Goal: Information Seeking & Learning: Learn about a topic

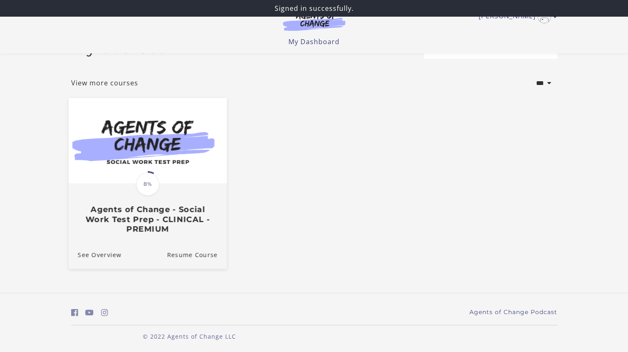
scroll to position [31, 0]
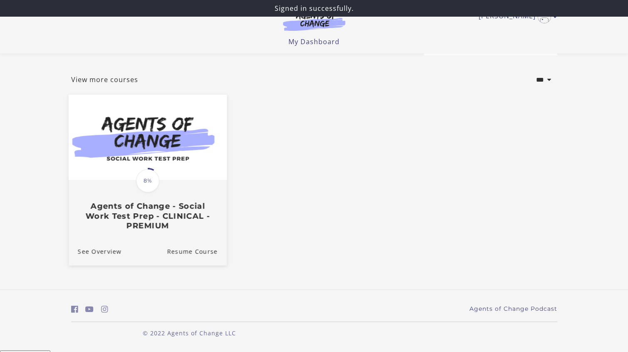
click at [167, 221] on h3 "Agents of Change - Social Work Test Prep - CLINICAL - PREMIUM" at bounding box center [147, 215] width 140 height 29
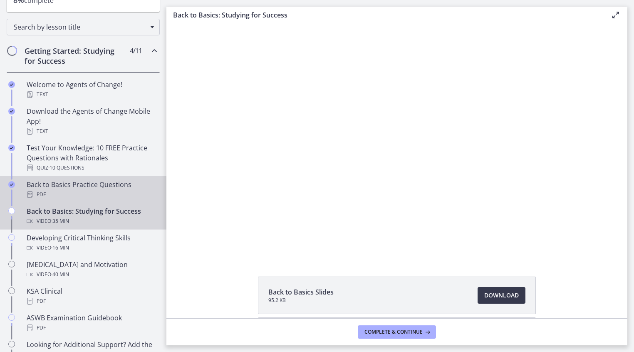
scroll to position [121, 0]
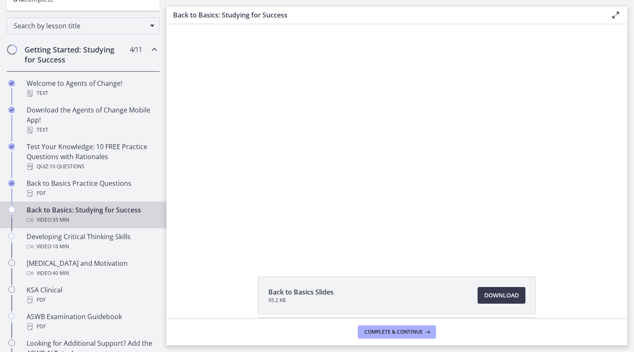
click at [149, 48] on icon "Chapters" at bounding box center [154, 50] width 10 height 10
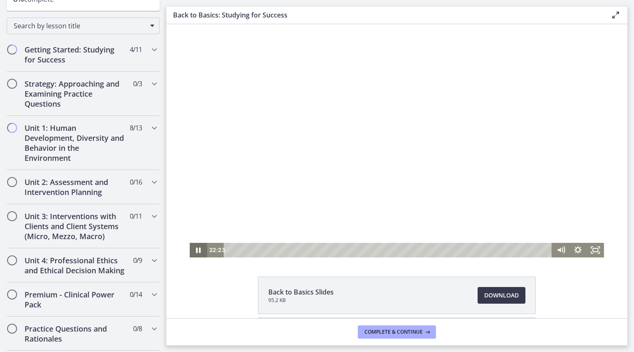
click at [197, 250] on icon "Pause" at bounding box center [198, 249] width 5 height 5
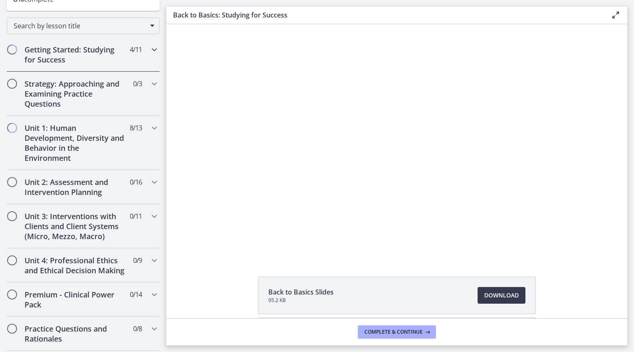
click at [11, 51] on span "Chapters" at bounding box center [12, 49] width 8 height 8
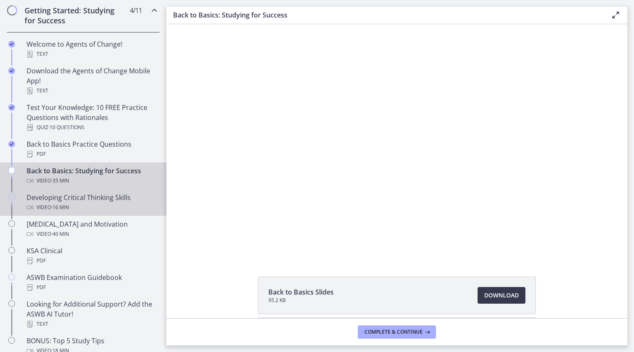
scroll to position [177, 0]
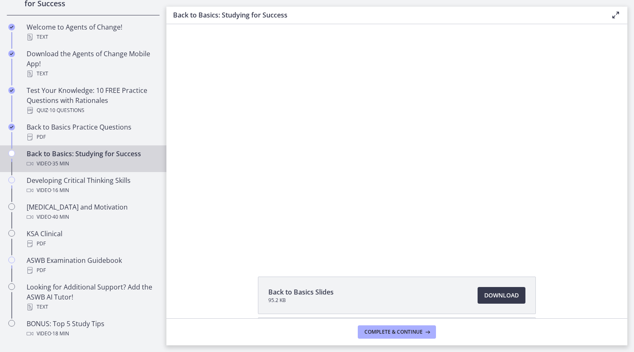
drag, startPoint x: 10, startPoint y: 152, endPoint x: 12, endPoint y: 156, distance: 4.9
click at [10, 152] on icon "Chapters" at bounding box center [11, 153] width 7 height 7
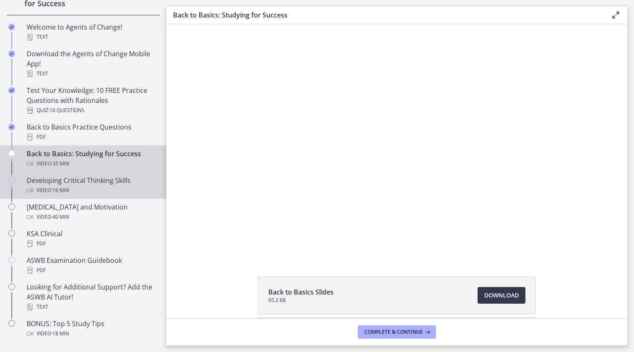
click at [12, 180] on icon "Chapters" at bounding box center [11, 180] width 7 height 7
click at [14, 152] on icon "Chapters" at bounding box center [11, 153] width 7 height 7
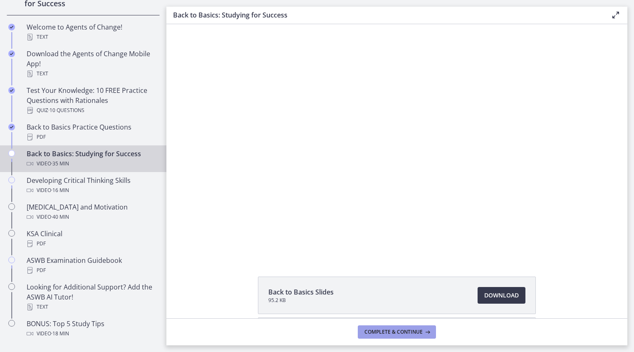
click at [419, 330] on span "Complete & continue" at bounding box center [394, 331] width 58 height 7
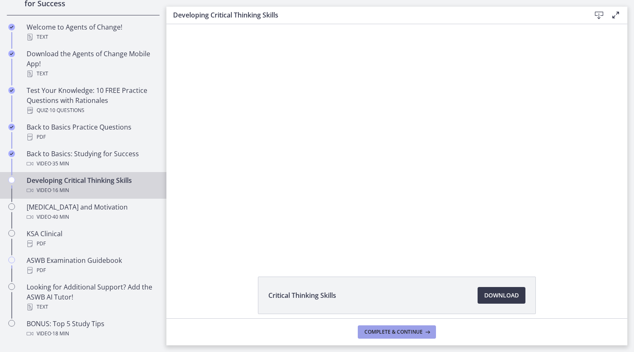
click at [410, 332] on span "Complete & continue" at bounding box center [394, 331] width 58 height 7
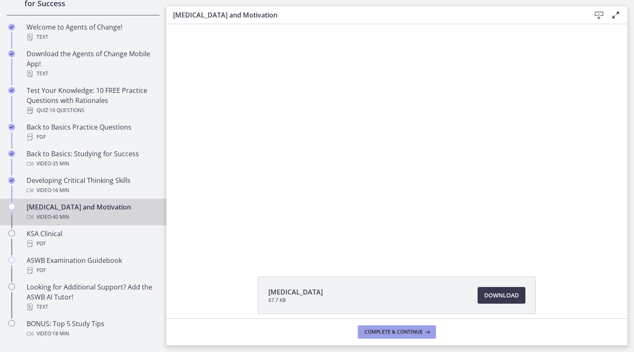
click at [410, 332] on span "Complete & continue" at bounding box center [394, 331] width 58 height 7
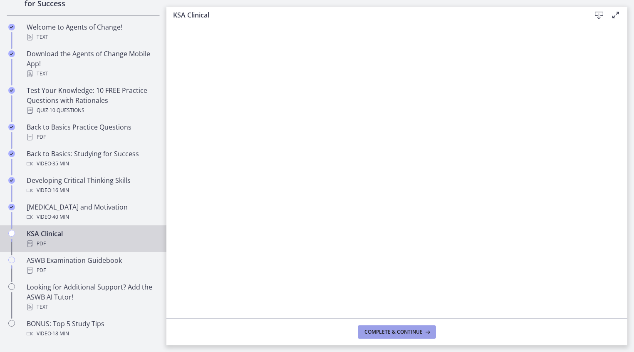
click at [410, 332] on span "Complete & continue" at bounding box center [394, 331] width 58 height 7
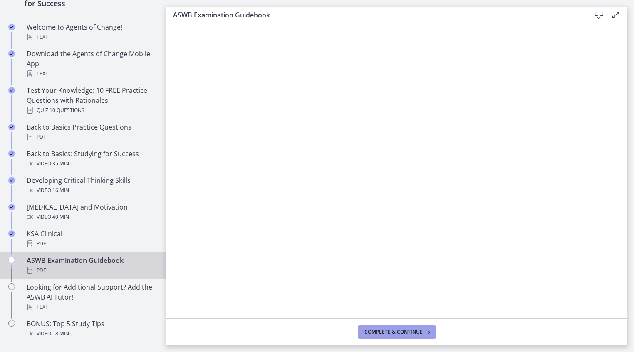
click at [410, 332] on span "Complete & continue" at bounding box center [394, 331] width 58 height 7
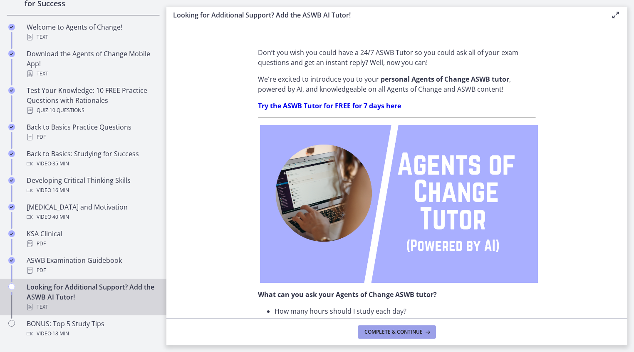
click at [410, 332] on span "Complete & continue" at bounding box center [394, 331] width 58 height 7
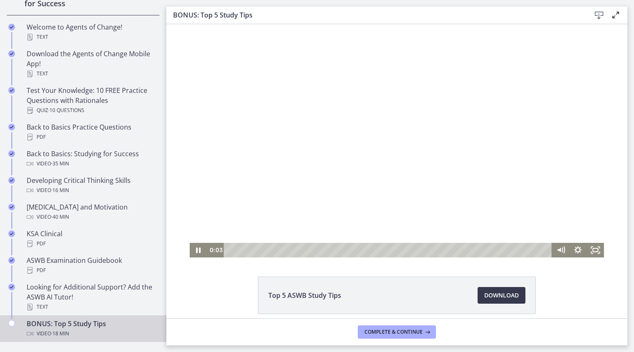
click at [254, 250] on div "Playbar" at bounding box center [389, 250] width 318 height 15
click at [323, 251] on div "5:20" at bounding box center [389, 250] width 318 height 15
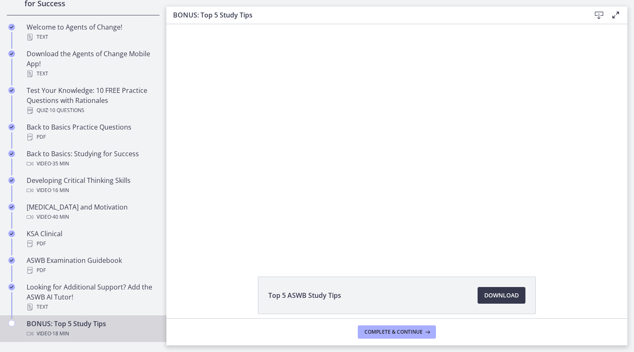
click at [420, 259] on div "Top 5 ASWB Study Tips Download Opens in a new window" at bounding box center [397, 171] width 461 height 294
click at [410, 328] on button "Complete & continue" at bounding box center [397, 331] width 78 height 13
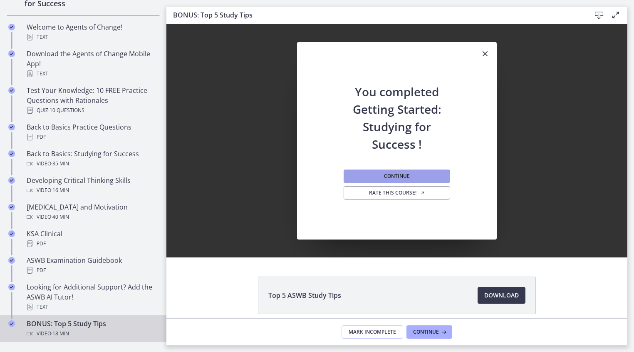
click at [403, 176] on span "Continue" at bounding box center [397, 176] width 26 height 7
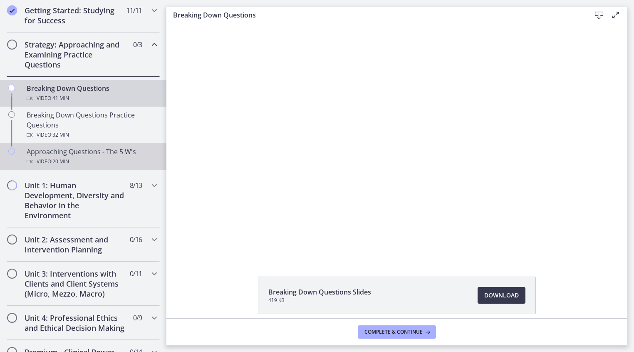
scroll to position [160, 0]
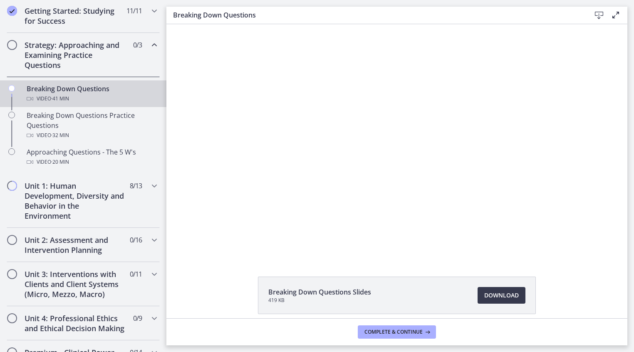
click at [9, 43] on span "Chapters" at bounding box center [12, 45] width 8 height 8
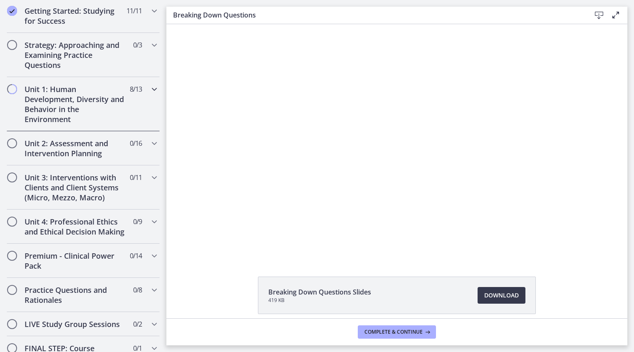
click at [42, 97] on h2 "Unit 1: Human Development, Diversity and Behavior in the Environment" at bounding box center [76, 104] width 102 height 40
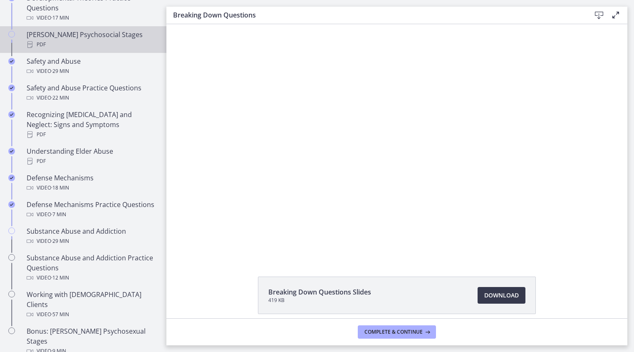
scroll to position [352, 0]
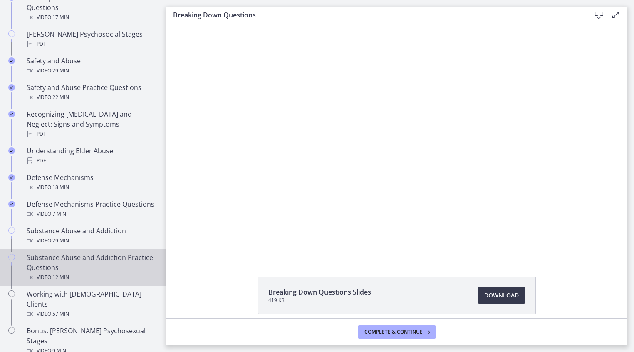
click at [99, 271] on div "Substance Abuse and Addiction Practice Questions Video · 12 min" at bounding box center [92, 267] width 130 height 30
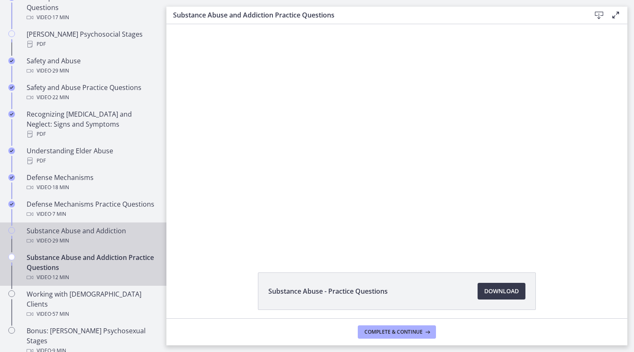
click at [97, 244] on div "Video · 29 min" at bounding box center [92, 241] width 130 height 10
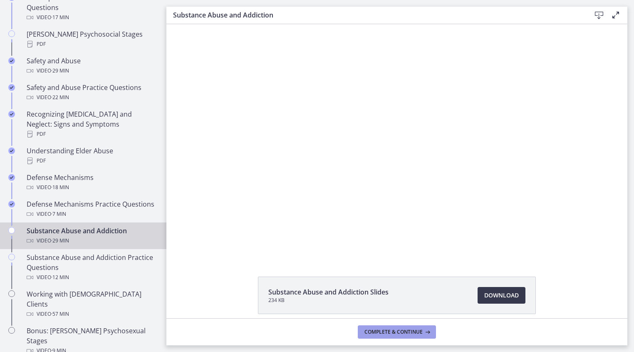
click at [401, 331] on span "Complete & continue" at bounding box center [394, 331] width 58 height 7
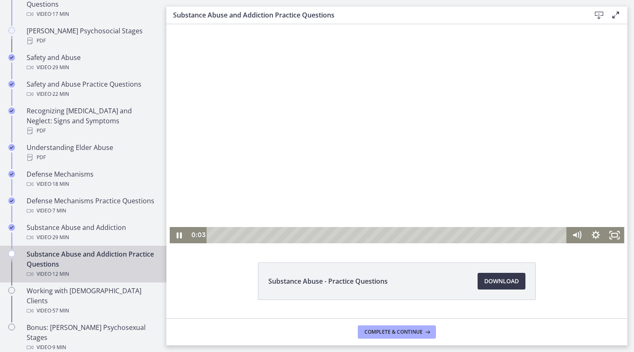
scroll to position [10, 0]
click at [334, 198] on div at bounding box center [397, 128] width 455 height 229
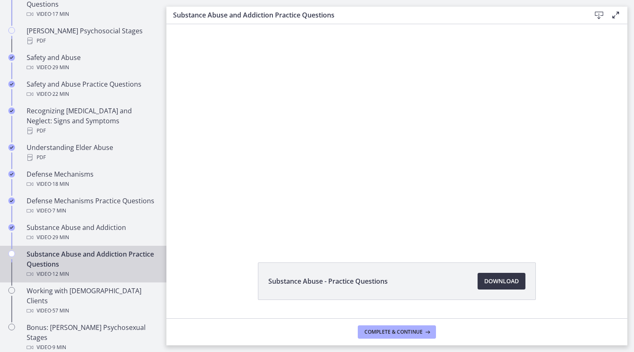
click at [497, 280] on span "Download Opens in a new window" at bounding box center [502, 281] width 35 height 10
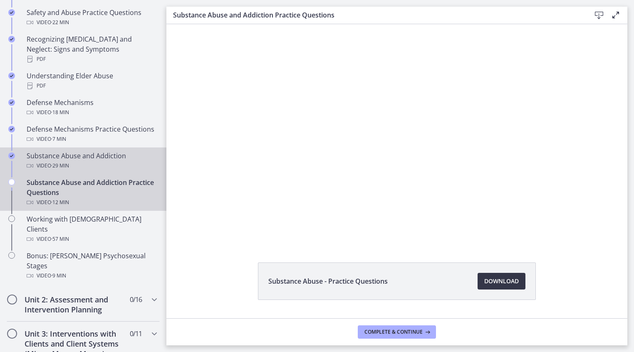
scroll to position [464, 0]
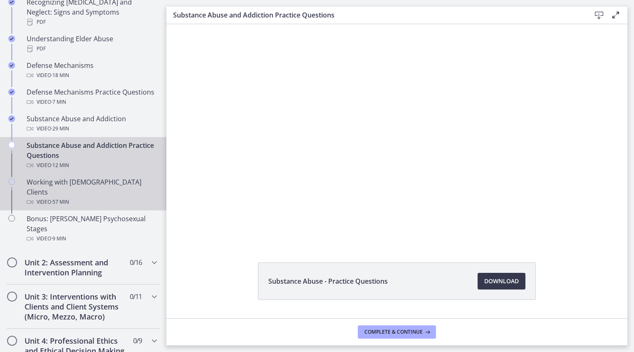
click at [46, 185] on div "Working with LGBTQ+ Clients Video · 57 min" at bounding box center [92, 192] width 130 height 30
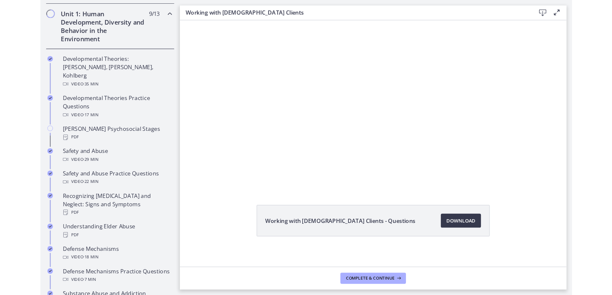
scroll to position [36, 0]
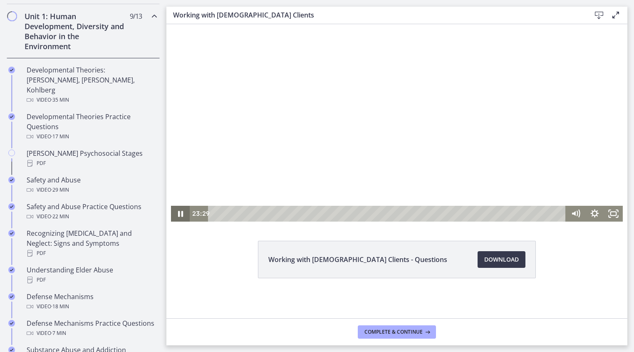
click at [173, 211] on icon "Pause" at bounding box center [180, 214] width 19 height 16
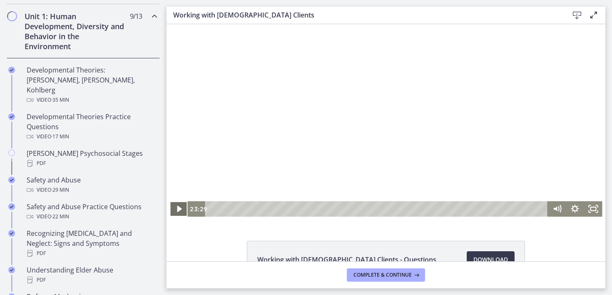
click at [178, 212] on icon "Play Video" at bounding box center [179, 208] width 18 height 15
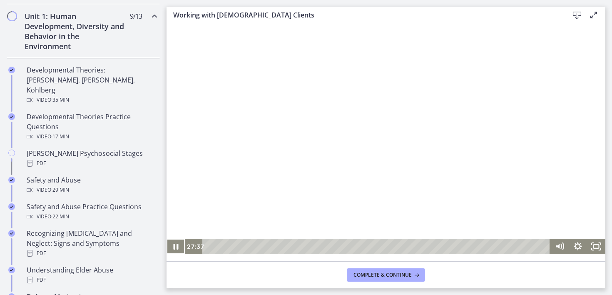
scroll to position [31, 0]
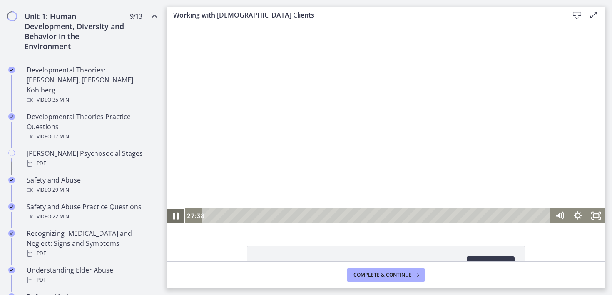
click at [175, 216] on icon "Pause" at bounding box center [176, 215] width 6 height 7
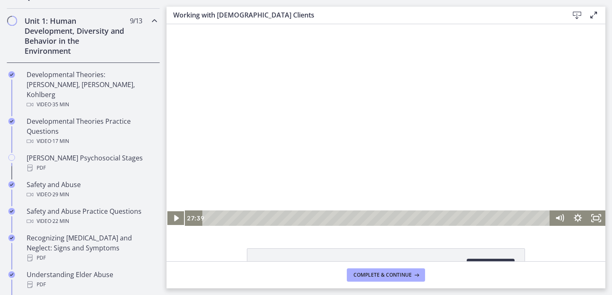
scroll to position [25, 0]
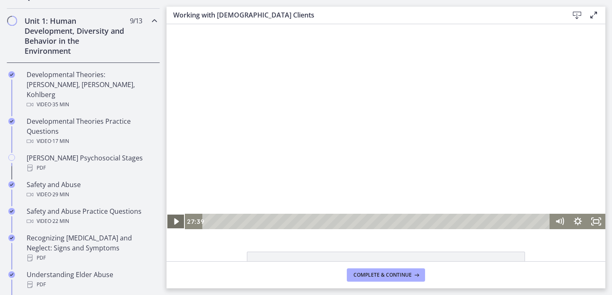
click at [177, 222] on icon "Play Video" at bounding box center [176, 221] width 5 height 6
click at [253, 120] on div at bounding box center [386, 115] width 439 height 226
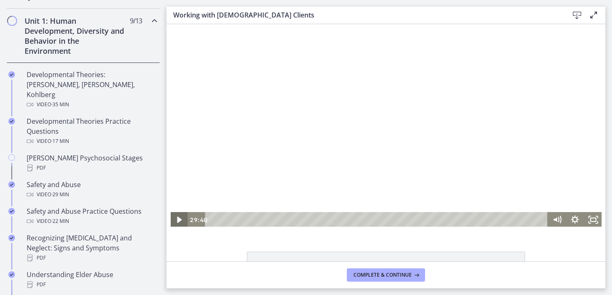
click at [177, 220] on icon "Play Video" at bounding box center [179, 219] width 5 height 6
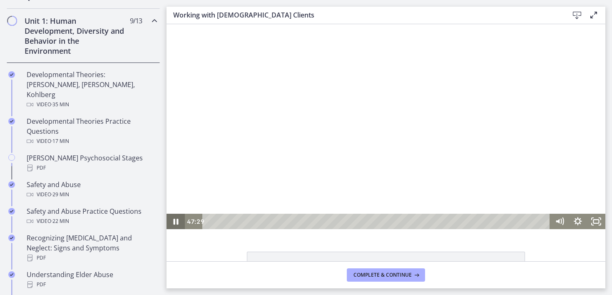
click at [177, 220] on icon "Pause" at bounding box center [176, 222] width 5 height 6
click at [177, 220] on icon "Play Video" at bounding box center [176, 221] width 18 height 15
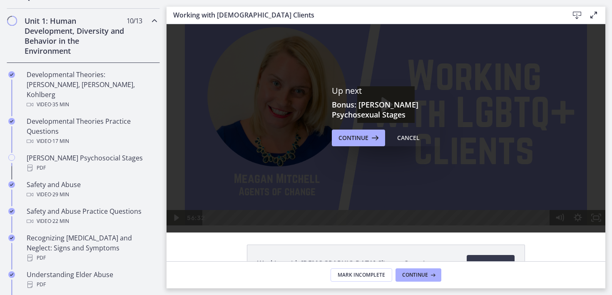
scroll to position [0, 0]
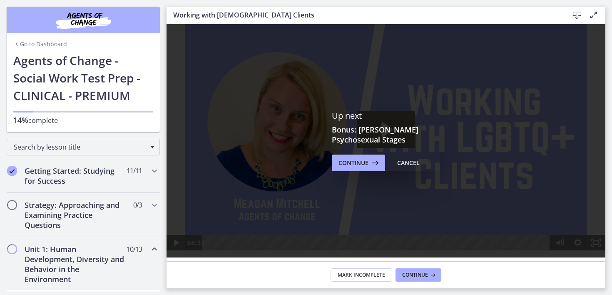
scroll to position [25, 0]
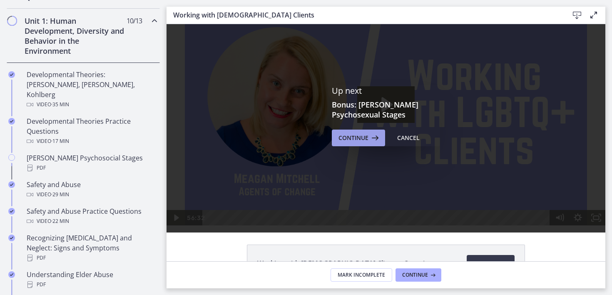
click at [356, 141] on span "Continue" at bounding box center [353, 138] width 30 height 10
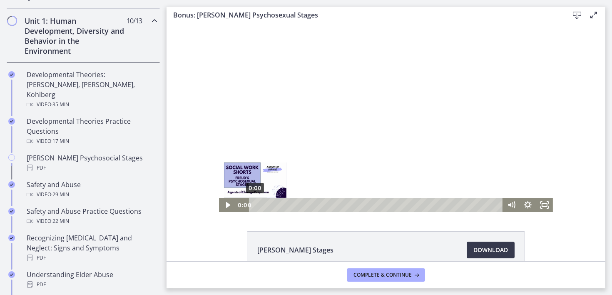
click at [255, 204] on div "0:00" at bounding box center [377, 205] width 244 height 14
click at [230, 205] on icon "Play Video" at bounding box center [228, 205] width 17 height 14
click at [225, 204] on icon "Pause" at bounding box center [227, 205] width 17 height 14
